Goal: Register for event/course

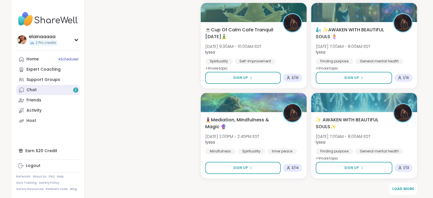
click at [33, 92] on div "Chat 2" at bounding box center [31, 90] width 10 height 6
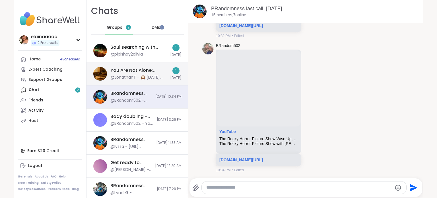
click at [170, 77] on span "[DATE]" at bounding box center [175, 77] width 11 height 5
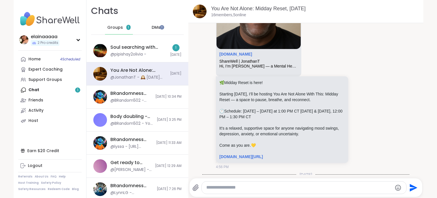
scroll to position [273, 0]
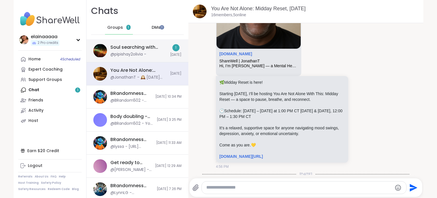
click at [141, 46] on div "Soul searching with music 🎵🎶, [DATE]" at bounding box center [138, 47] width 56 height 6
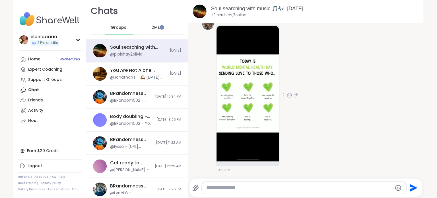
scroll to position [0, 0]
click at [288, 98] on icon at bounding box center [289, 95] width 5 height 6
click at [287, 85] on div "Select Reaction: Heart" at bounding box center [289, 85] width 5 height 5
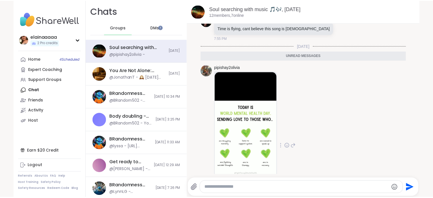
scroll to position [3469, 0]
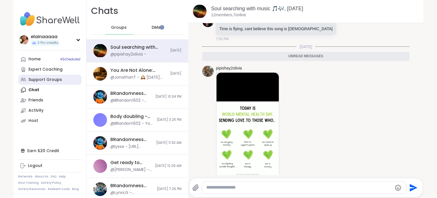
click at [29, 79] on div "Support Groups" at bounding box center [45, 80] width 34 height 6
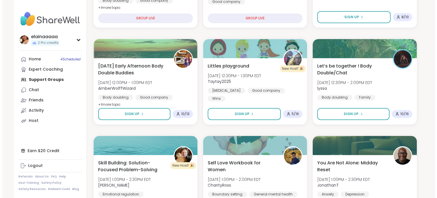
scroll to position [257, 0]
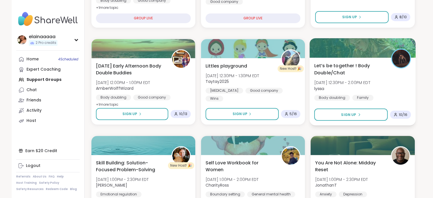
click at [335, 82] on span "[DATE] 12:30PM - 2:00PM EDT" at bounding box center [342, 83] width 56 height 6
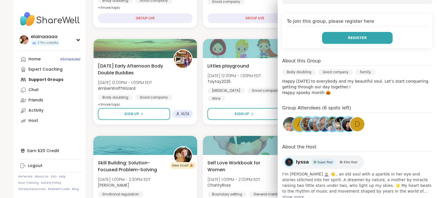
click at [351, 32] on button "Register" at bounding box center [357, 38] width 71 height 12
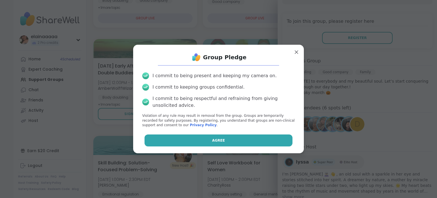
click at [202, 141] on button "Agree" at bounding box center [219, 140] width 148 height 12
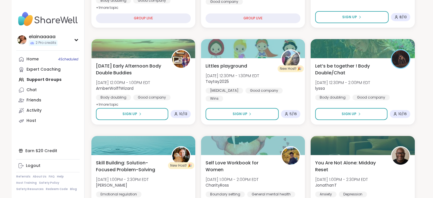
click at [24, 15] on img at bounding box center [47, 19] width 63 height 20
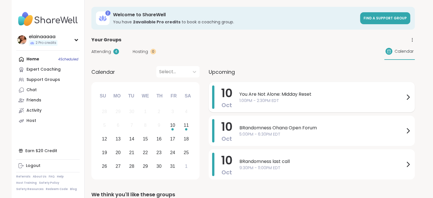
click at [290, 104] on div "You Are Not Alone: Midday Reset 1:00PM - 2:30PM EDT" at bounding box center [325, 96] width 172 height 23
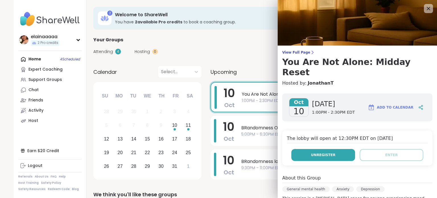
click at [325, 149] on button "Unregister" at bounding box center [323, 155] width 64 height 12
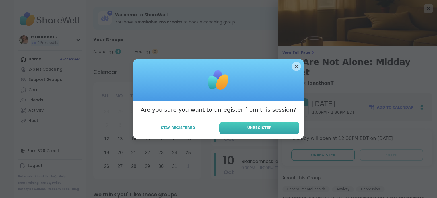
click at [278, 125] on button "Unregister" at bounding box center [259, 127] width 80 height 13
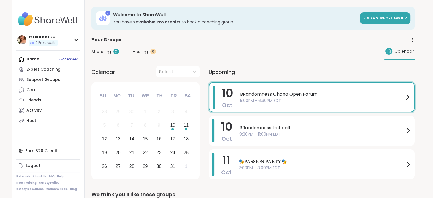
click at [32, 24] on img at bounding box center [47, 19] width 63 height 20
click at [27, 78] on div "Support Groups" at bounding box center [43, 80] width 34 height 6
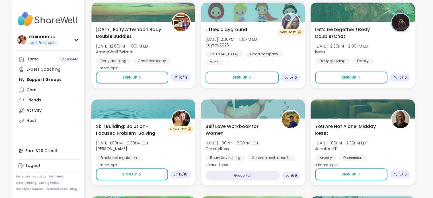
scroll to position [277, 0]
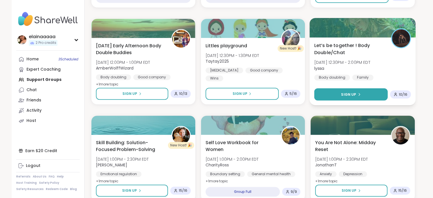
click at [352, 97] on button "Sign Up" at bounding box center [350, 94] width 73 height 12
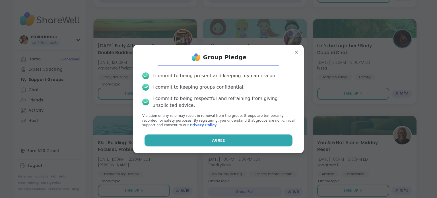
click at [238, 137] on button "Agree" at bounding box center [219, 140] width 148 height 12
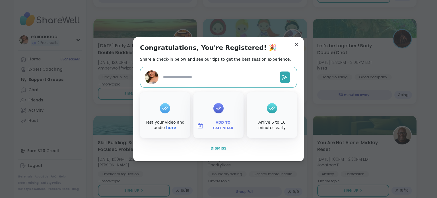
type textarea "*"
click at [229, 143] on button "Dismiss" at bounding box center [218, 148] width 157 height 12
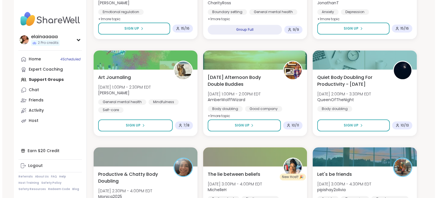
scroll to position [441, 0]
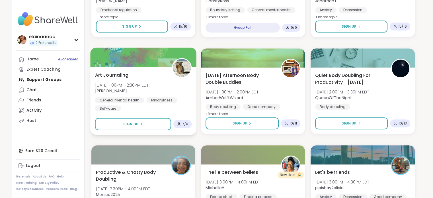
click at [143, 89] on span "[PERSON_NAME]" at bounding box center [122, 91] width 54 height 6
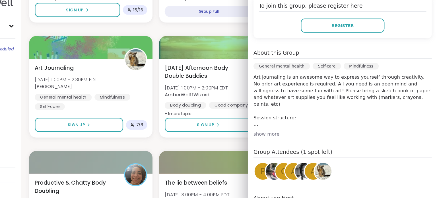
scroll to position [105, 0]
click at [294, 132] on div "show more" at bounding box center [357, 130] width 150 height 6
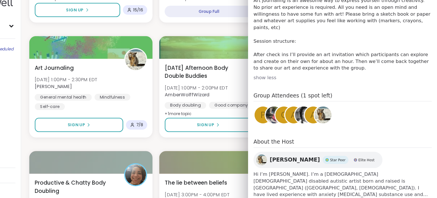
scroll to position [441, 0]
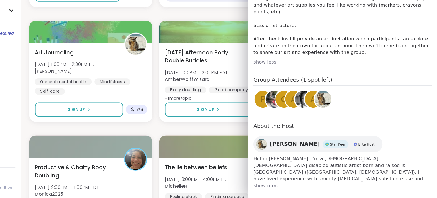
click at [286, 184] on span "show more" at bounding box center [357, 187] width 150 height 6
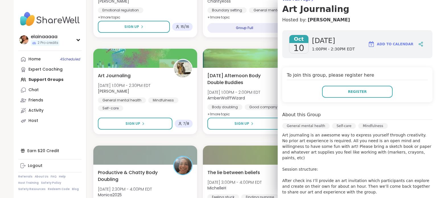
scroll to position [52, 0]
